Goal: Information Seeking & Learning: Learn about a topic

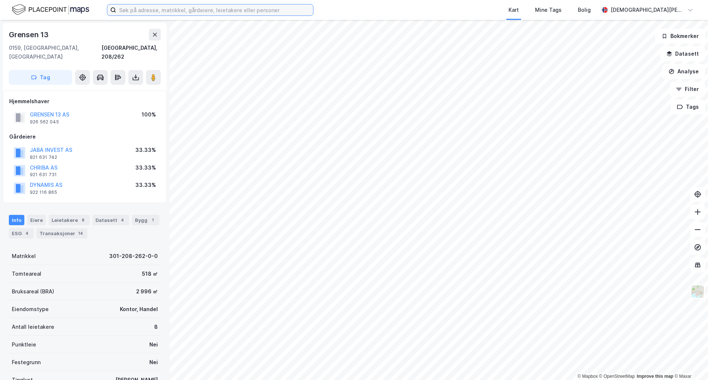
click at [159, 12] on input at bounding box center [214, 9] width 197 height 11
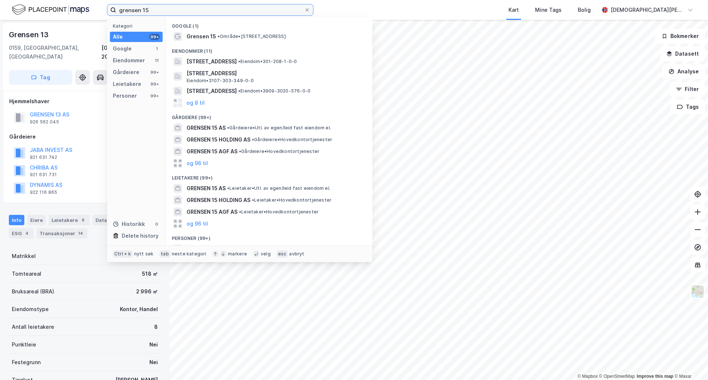
type input "grensen 15"
click at [179, 32] on div at bounding box center [178, 36] width 6 height 9
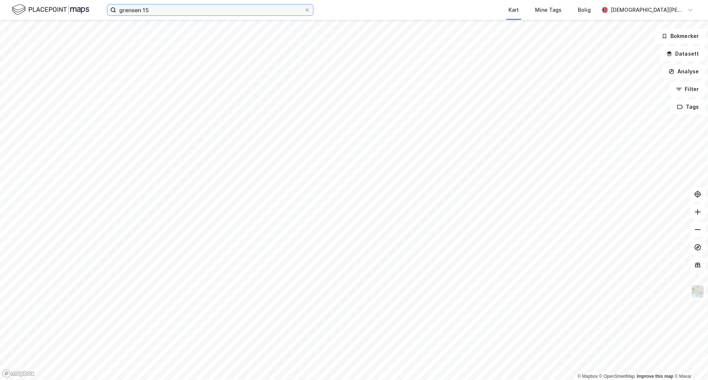
click at [275, 5] on input "grensen 15" at bounding box center [210, 9] width 188 height 11
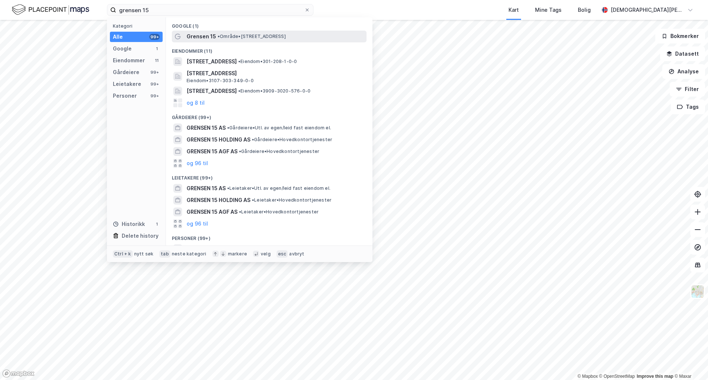
click at [230, 38] on span "• Område • Grensen 15, 0159 Oslo" at bounding box center [252, 37] width 68 height 6
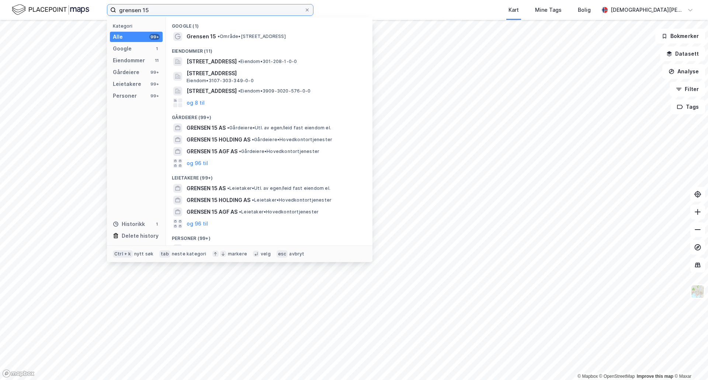
click at [219, 11] on input "grensen 15" at bounding box center [210, 9] width 188 height 11
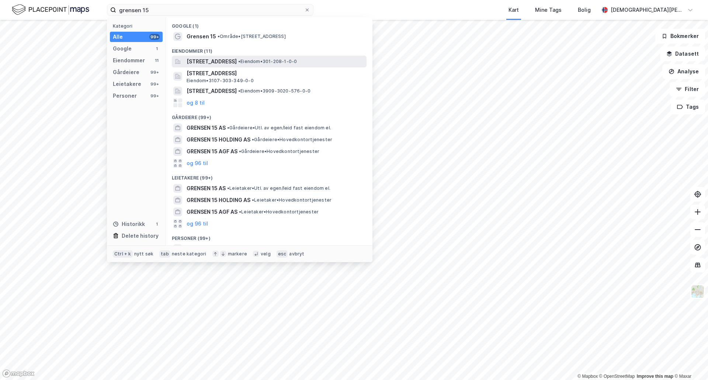
click at [237, 62] on span "Grensen 15, 0159, OSLO, OSLO" at bounding box center [212, 61] width 50 height 9
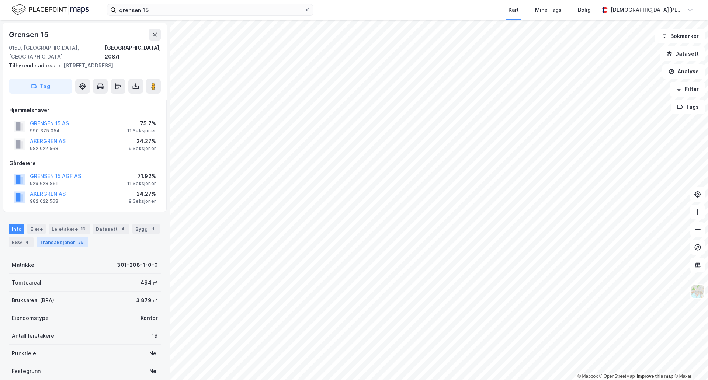
click at [63, 237] on div "Transaksjoner 36" at bounding box center [63, 242] width 52 height 10
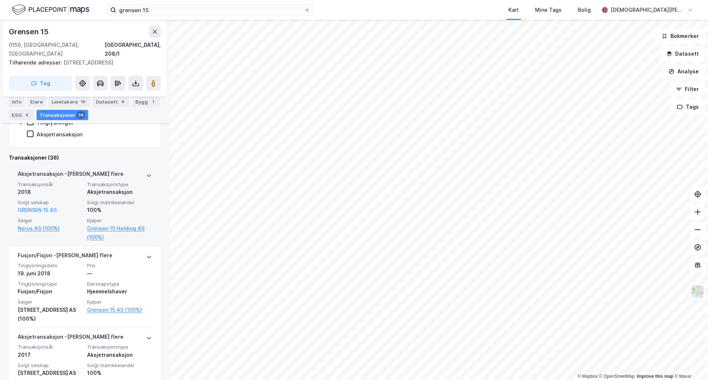
scroll to position [252, 0]
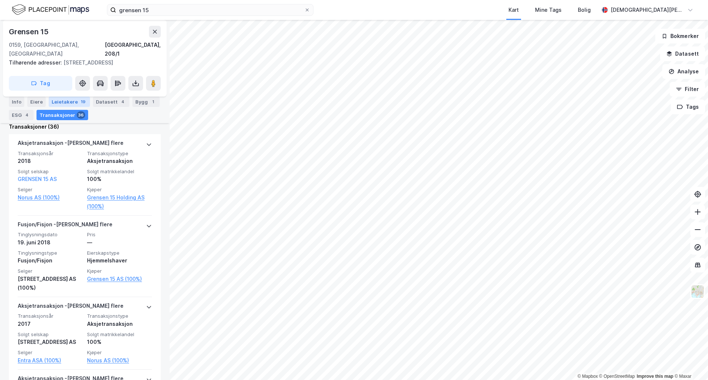
click at [76, 98] on div "Leietakere 19" at bounding box center [69, 102] width 41 height 10
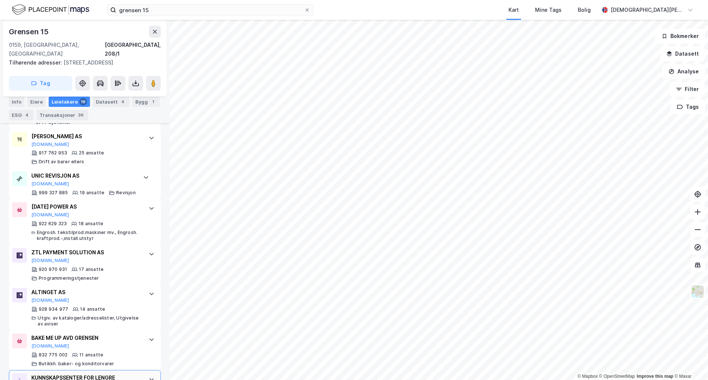
scroll to position [436, 0]
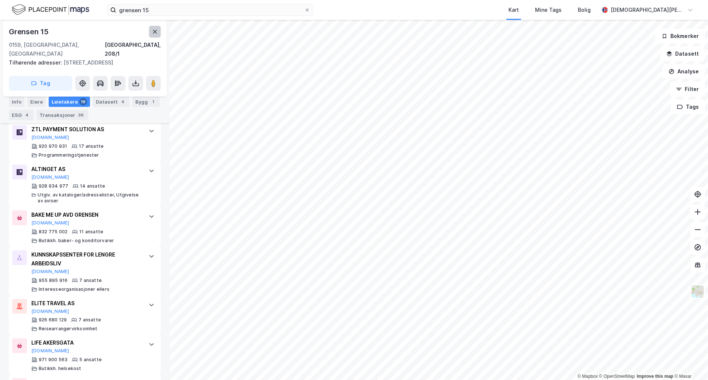
click at [153, 29] on icon at bounding box center [155, 32] width 6 height 6
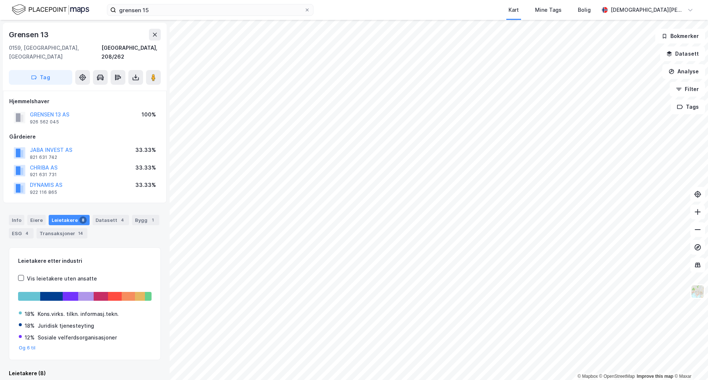
scroll to position [1, 0]
